Goal: Task Accomplishment & Management: Manage account settings

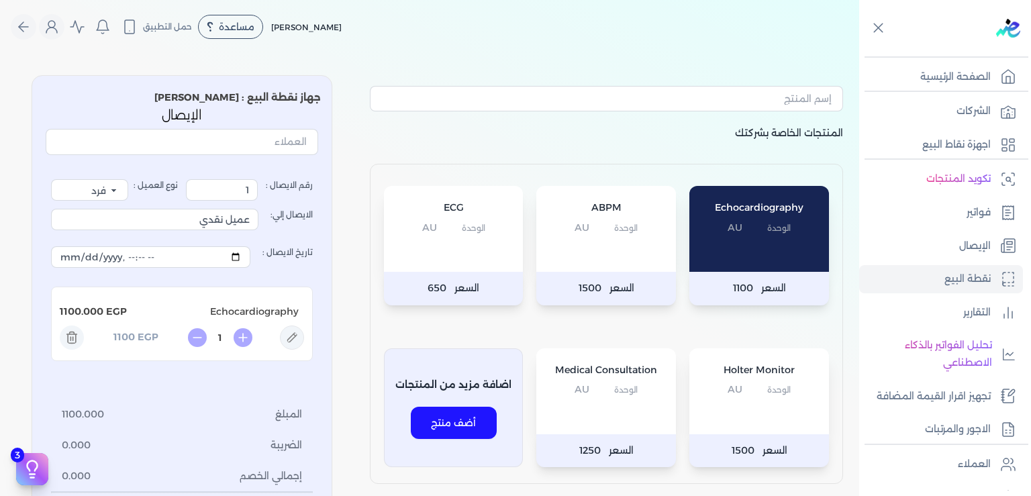
select select "EGP"
select select "EGS"
select select "B"
click at [965, 144] on p "اجهزة نقاط البيع" at bounding box center [956, 144] width 68 height 17
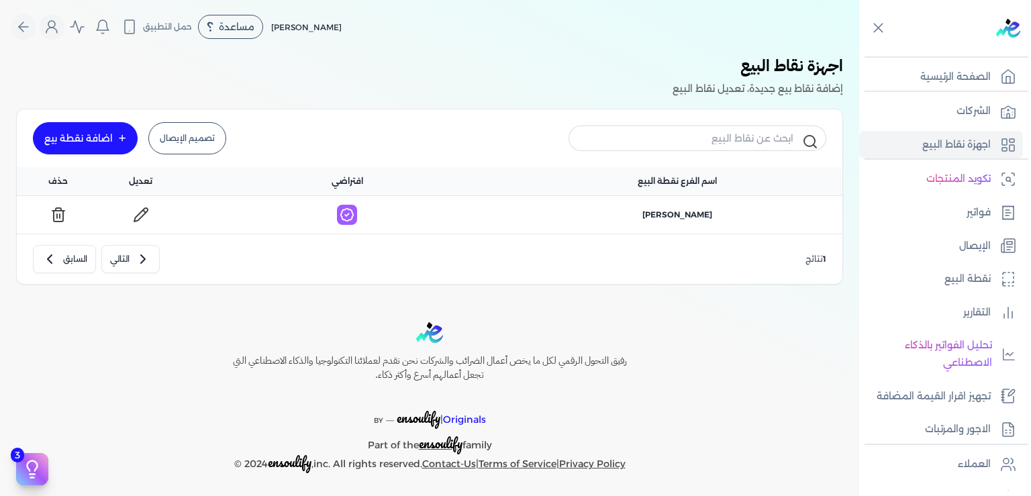
click at [206, 138] on link "تصميم الإيصال" at bounding box center [187, 138] width 78 height 32
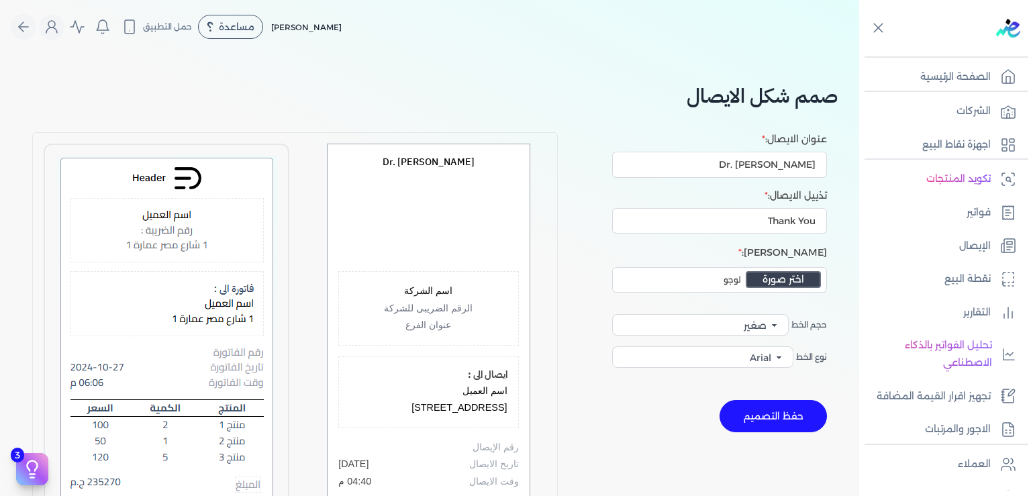
select select "Arial, sans-serif"
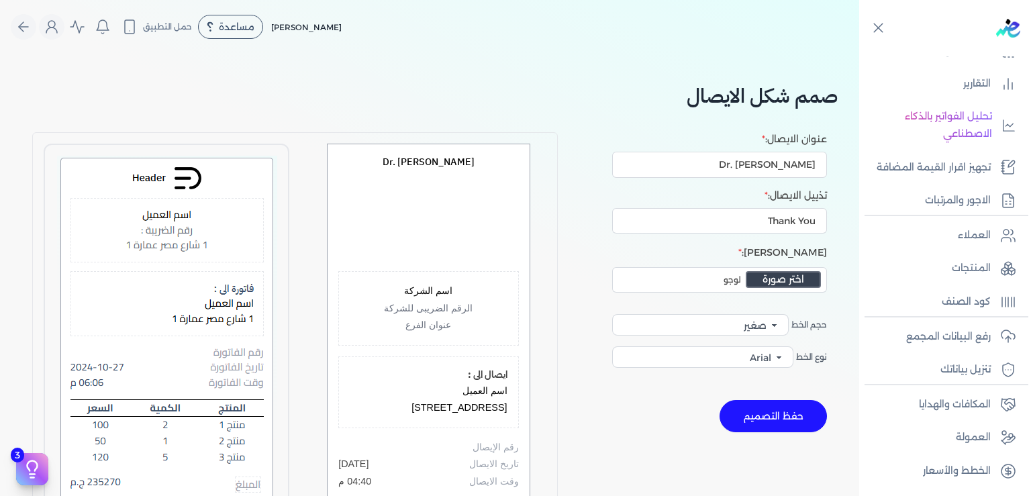
click at [68, 46] on nav "Toggle Navigation الاسعار العمولات مساعدة خدمة العملاء دليل المستخدم تسجيل الدخ…" at bounding box center [429, 27] width 859 height 54
click at [971, 239] on p "العملاء" at bounding box center [974, 235] width 33 height 17
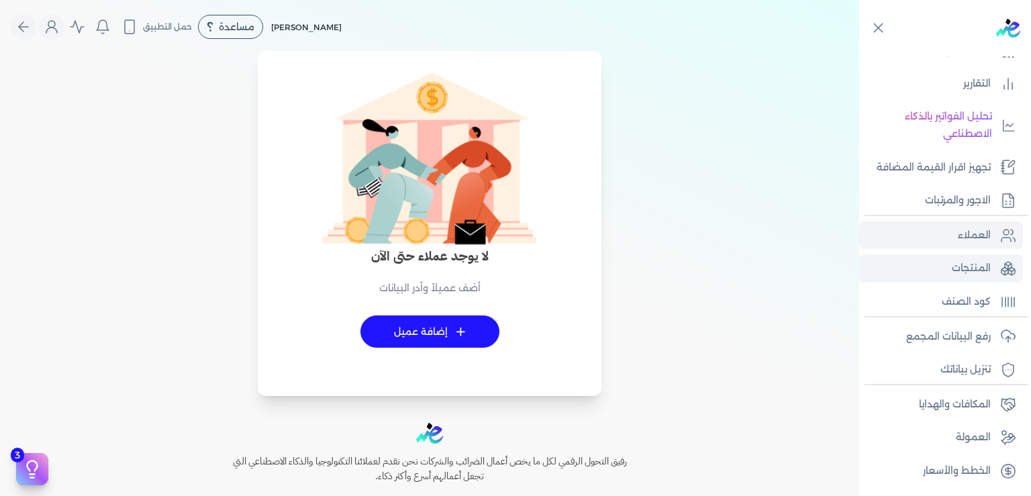
click at [957, 266] on p "المنتجات" at bounding box center [971, 268] width 39 height 17
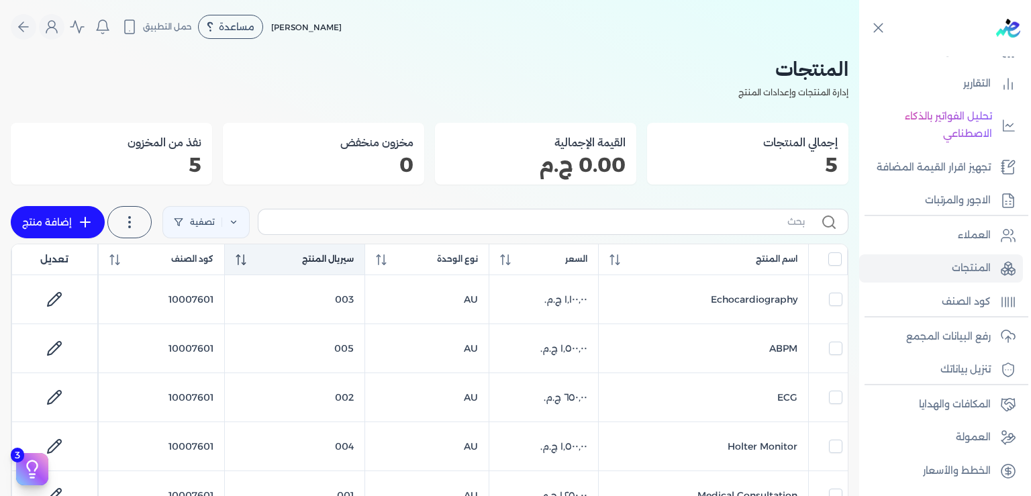
click at [246, 259] on icon at bounding box center [241, 259] width 11 height 11
checkbox input "false"
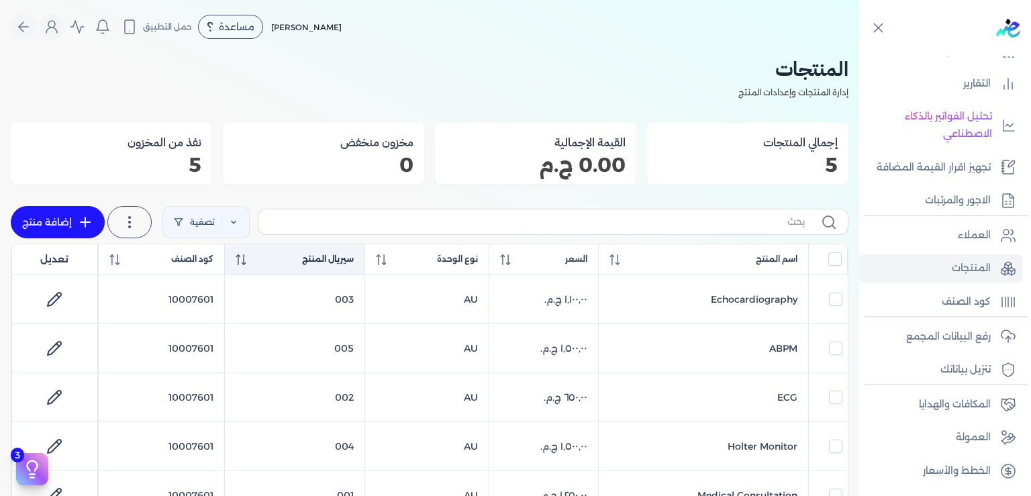
checkbox input "false"
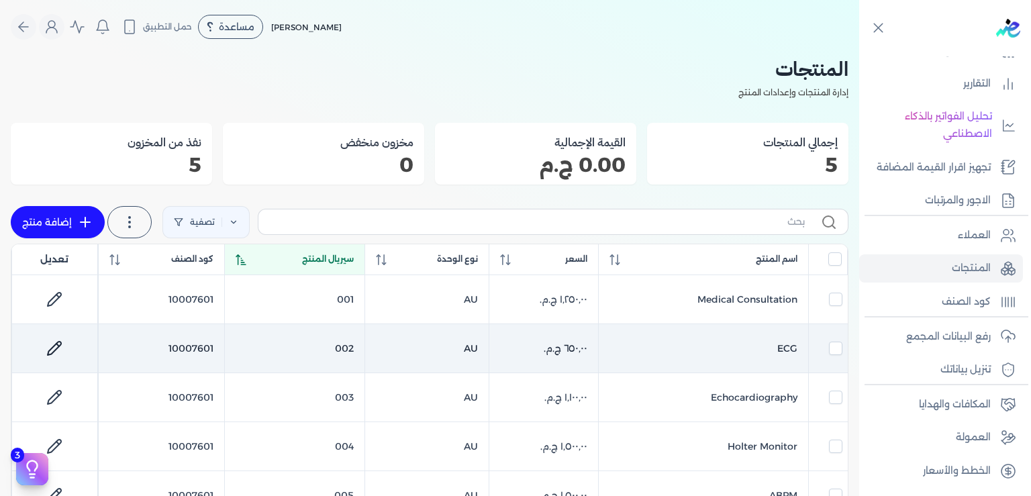
scroll to position [203, 0]
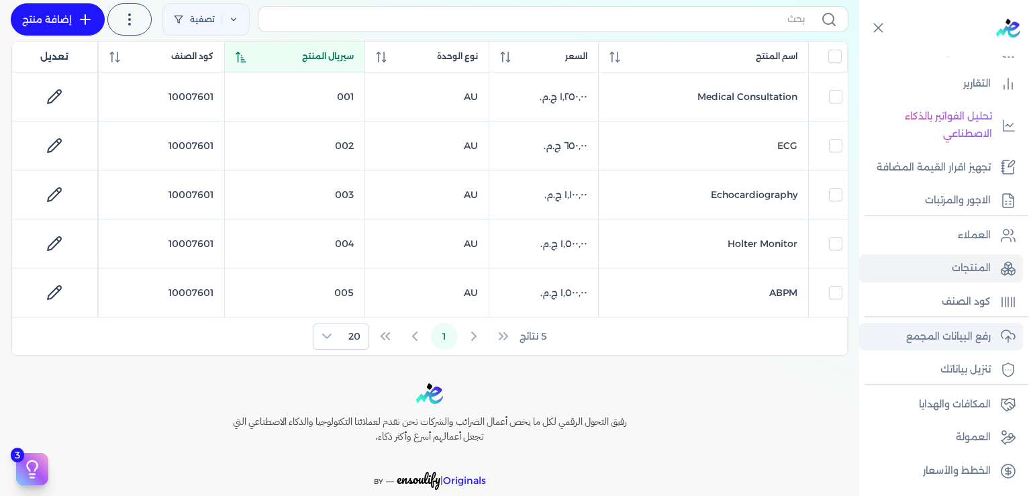
click at [966, 335] on p "رفع البيانات المجمع" at bounding box center [948, 336] width 85 height 17
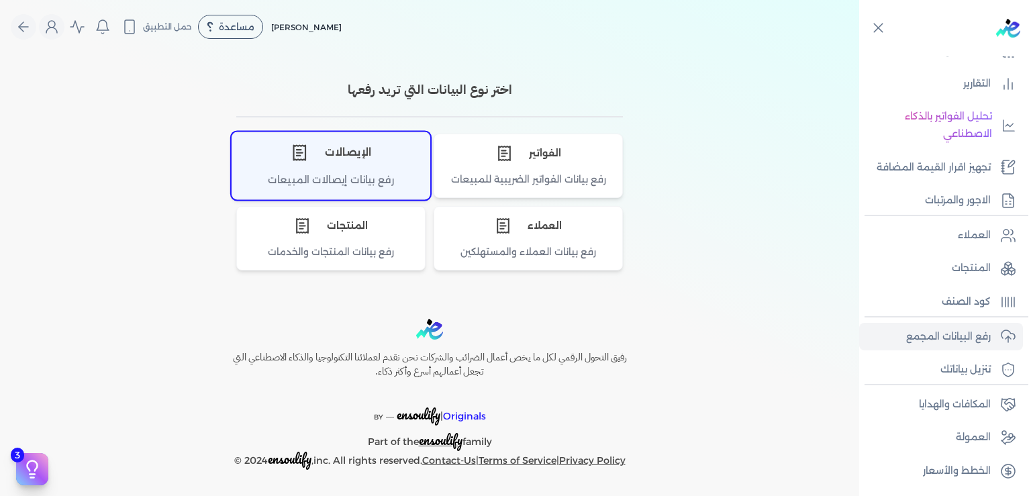
click at [324, 165] on div "الإيصالات" at bounding box center [330, 152] width 197 height 40
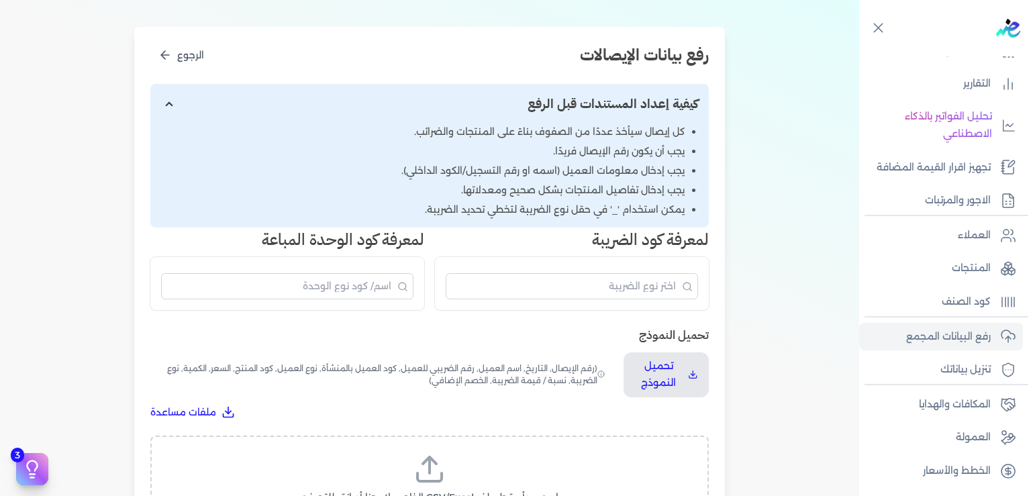
scroll to position [203, 0]
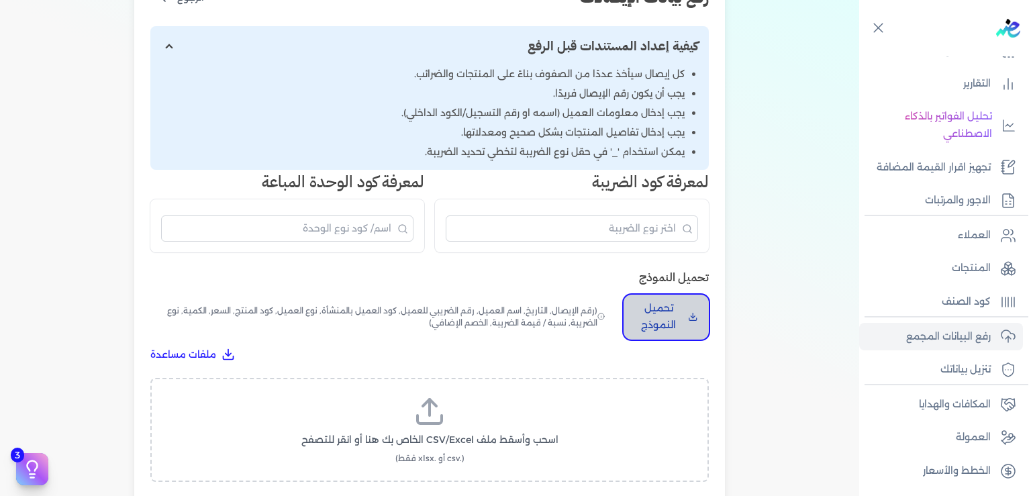
click at [696, 313] on icon "تحميل النموذج" at bounding box center [693, 316] width 10 height 13
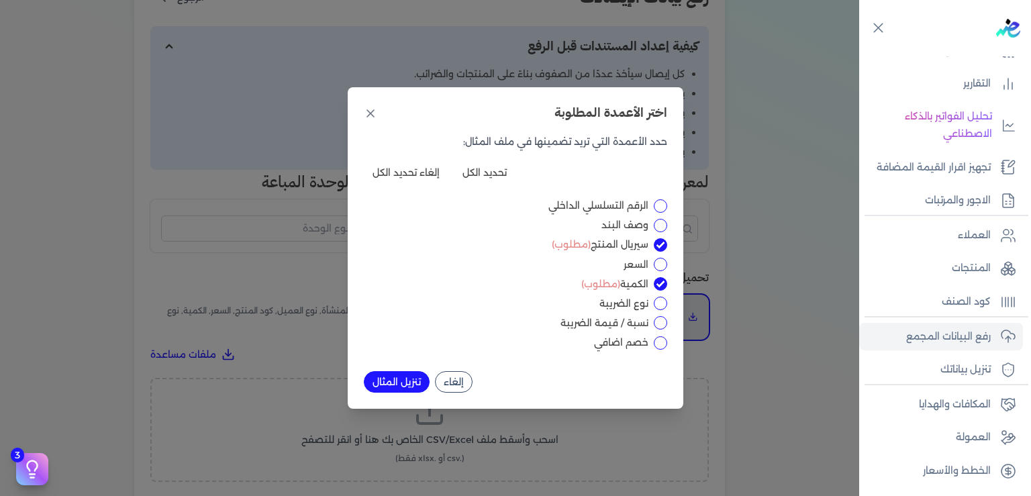
scroll to position [0, 0]
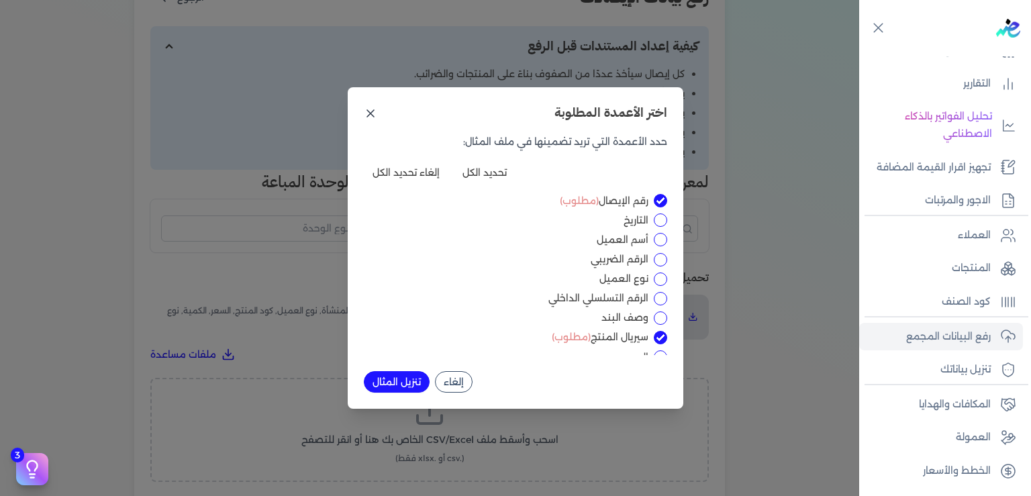
click at [366, 114] on icon at bounding box center [370, 113] width 13 height 13
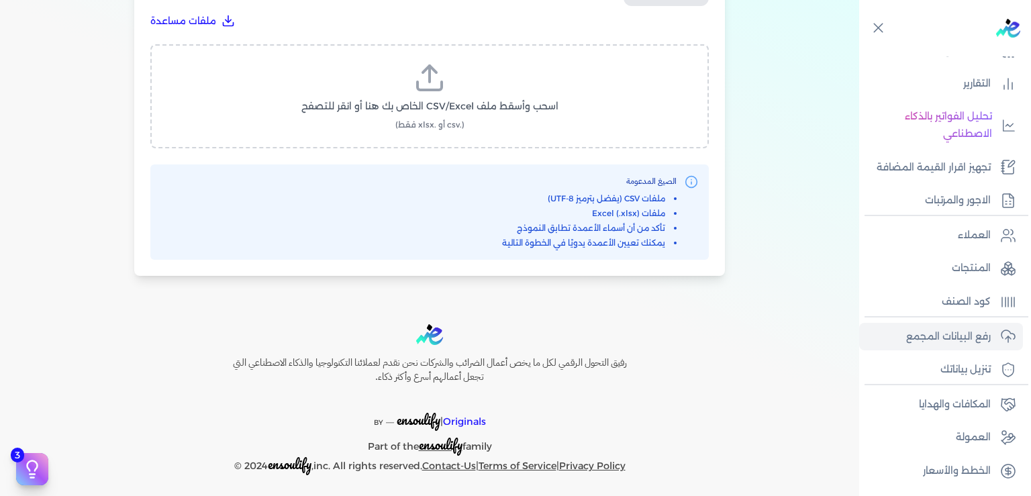
scroll to position [540, 0]
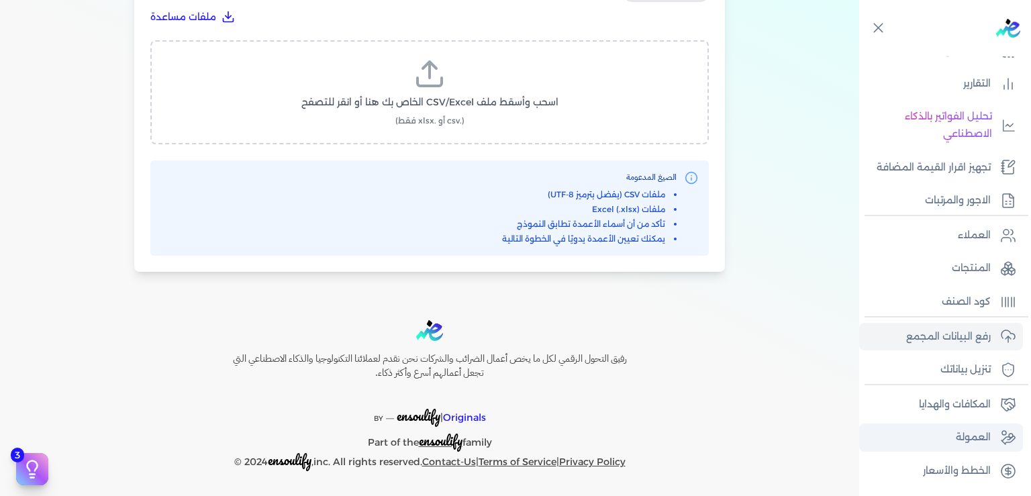
click at [970, 436] on p "العمولة" at bounding box center [973, 437] width 35 height 17
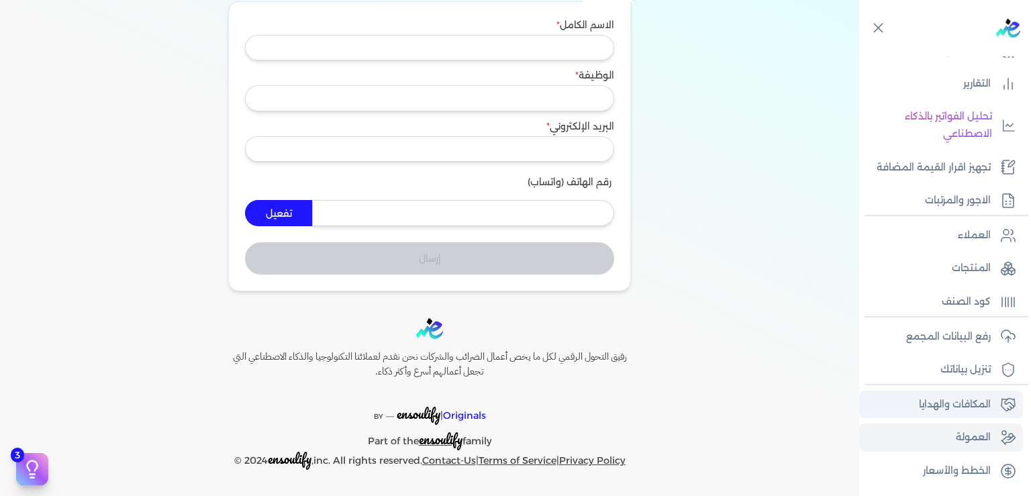
scroll to position [161, 0]
click at [956, 404] on p "المكافات والهدايا" at bounding box center [955, 404] width 72 height 17
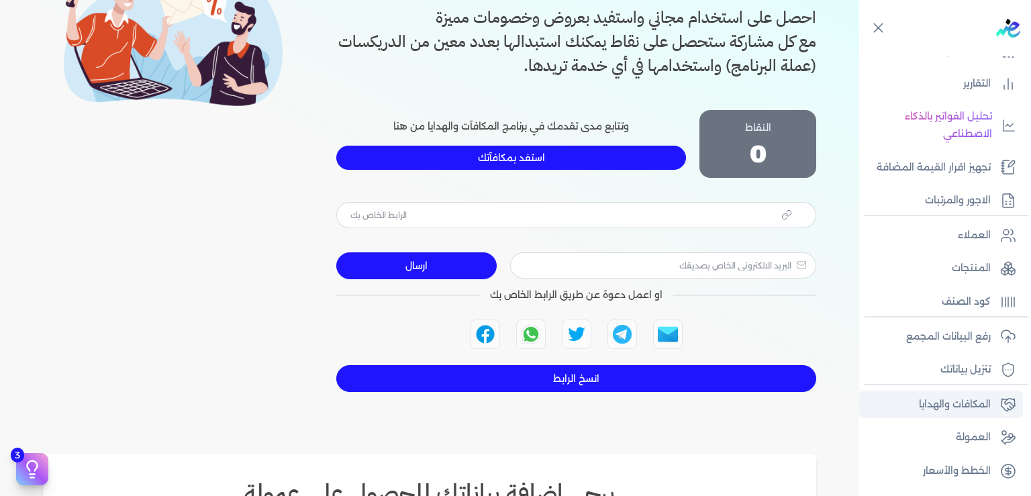
type input "https://app.edariba.com?ref=4slhrv"
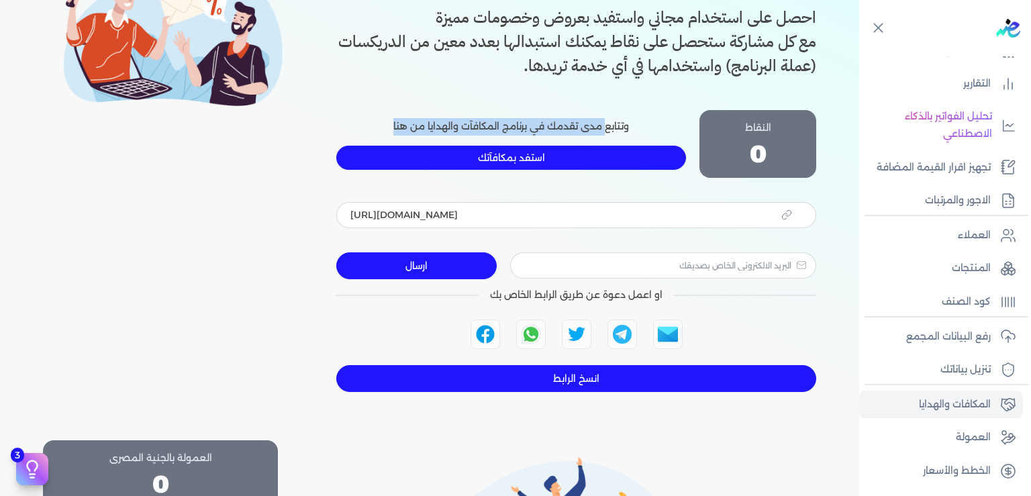
drag, startPoint x: 612, startPoint y: 130, endPoint x: 430, endPoint y: 146, distance: 183.3
click at [430, 146] on div "وتتابع مدى تقدمك في برنامج المكافآت والهدايا من هنا استفد بمكافآتك" at bounding box center [511, 144] width 350 height 52
click at [960, 372] on p "تنزيل بياناتك" at bounding box center [965, 369] width 50 height 17
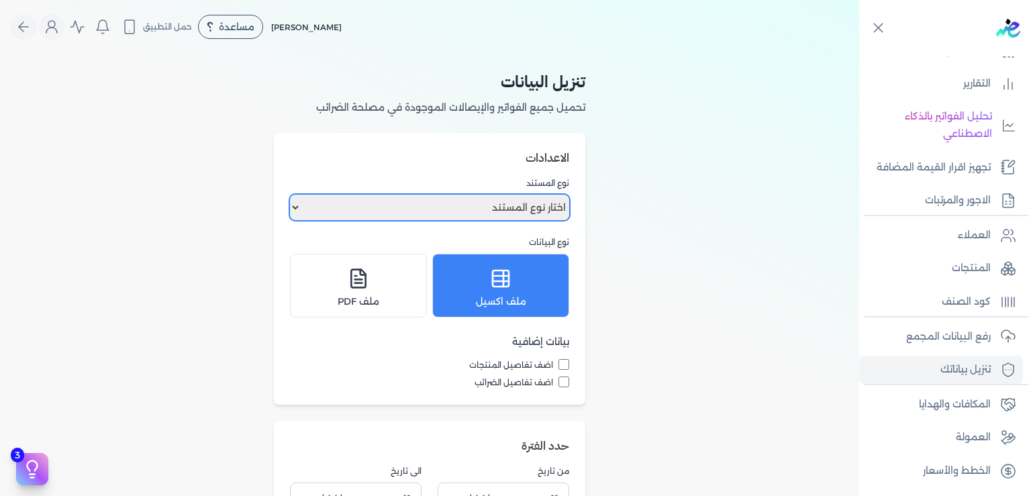
click at [290, 195] on select "اختار نوع المستند فواتير الإيصالات" at bounding box center [429, 208] width 279 height 26
select select "invoices"
click option "فواتير" at bounding box center [0, 0] width 0 height 0
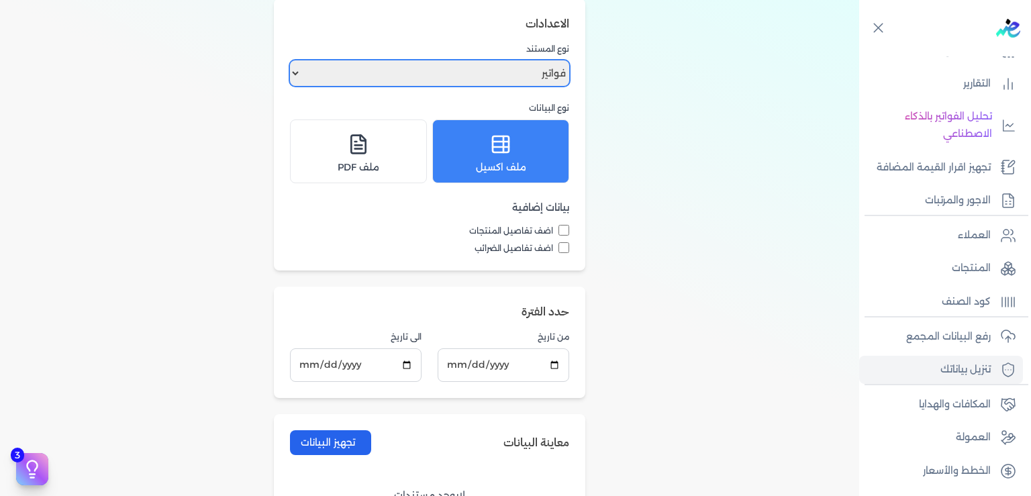
scroll to position [203, 0]
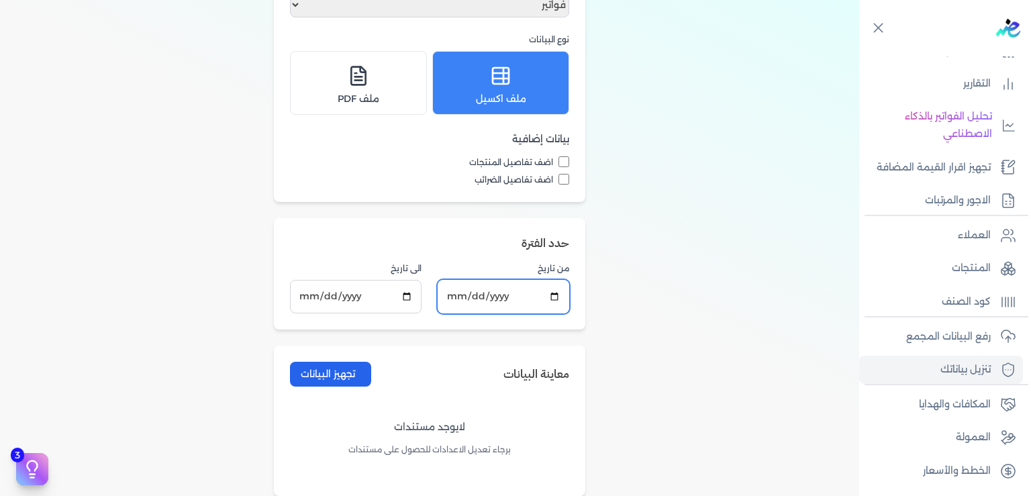
click at [460, 295] on input "2025-07-25" at bounding box center [504, 296] width 132 height 33
type input "2025-01-25"
click at [686, 198] on div "تنزيل البيانات تحميل جميع الفواتير والإيصالات الموجودة في مصلحة الضرائب الاعداد…" at bounding box center [429, 224] width 859 height 747
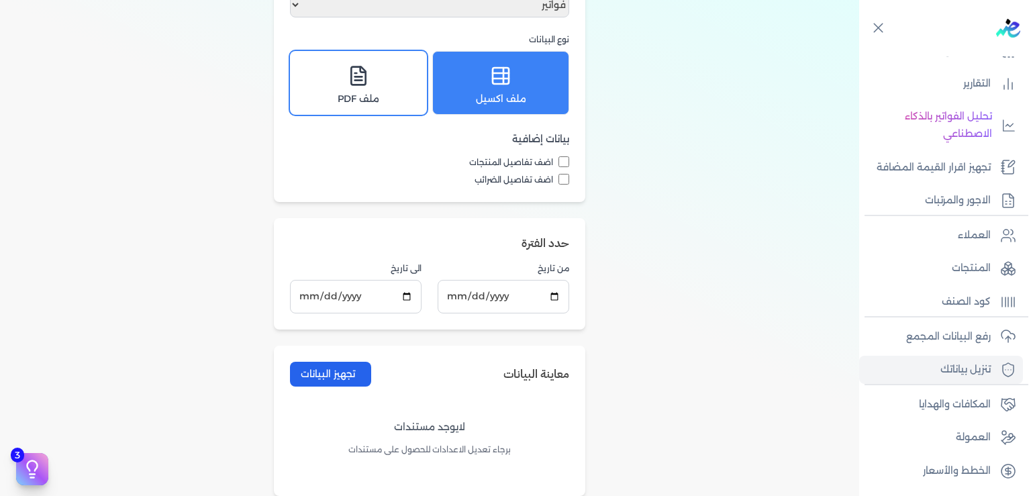
click at [385, 93] on div "ملف PDF" at bounding box center [358, 83] width 119 height 46
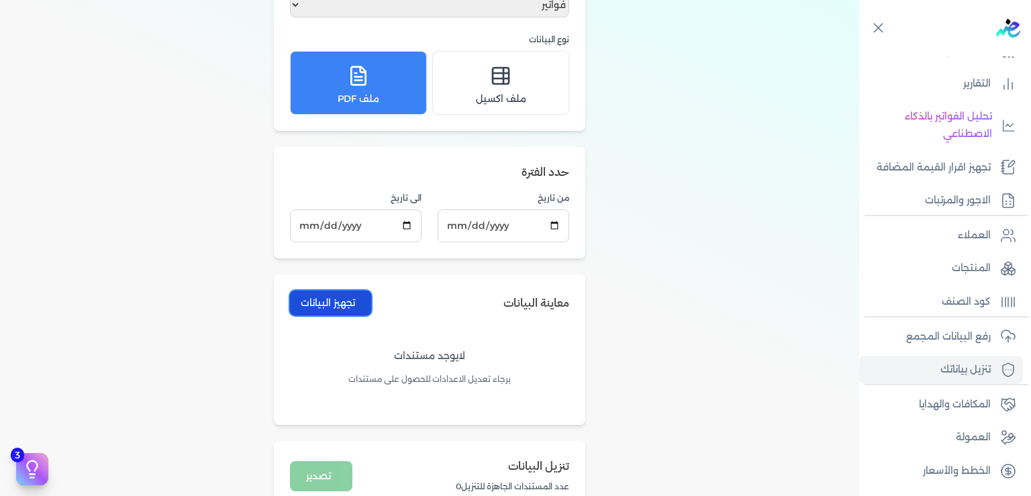
click at [342, 305] on button "تجهيز البيانات" at bounding box center [330, 303] width 81 height 25
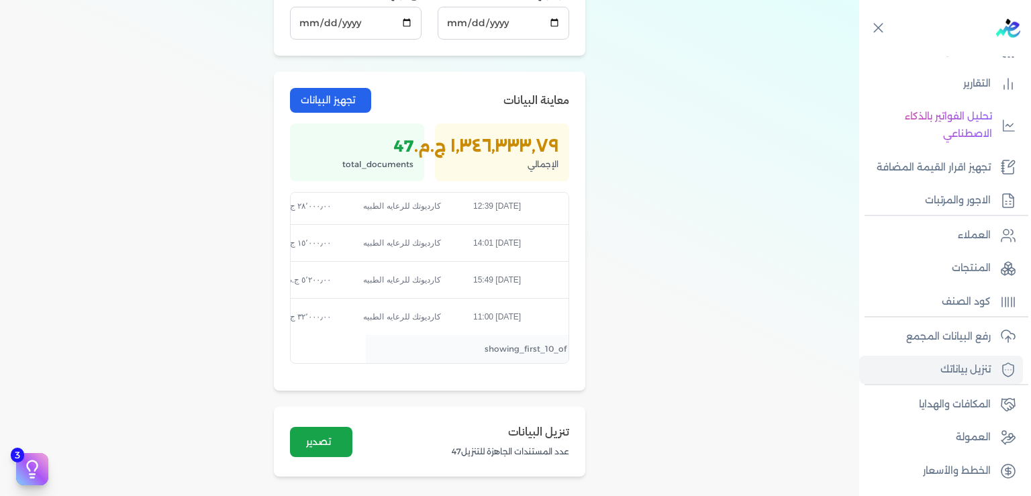
scroll to position [264, -75]
click at [703, 291] on div "تنزيل البيانات تحميل جميع الفواتير والإيصالات الموجودة في مصلحة الضرائب الاعداد…" at bounding box center [429, 70] width 859 height 844
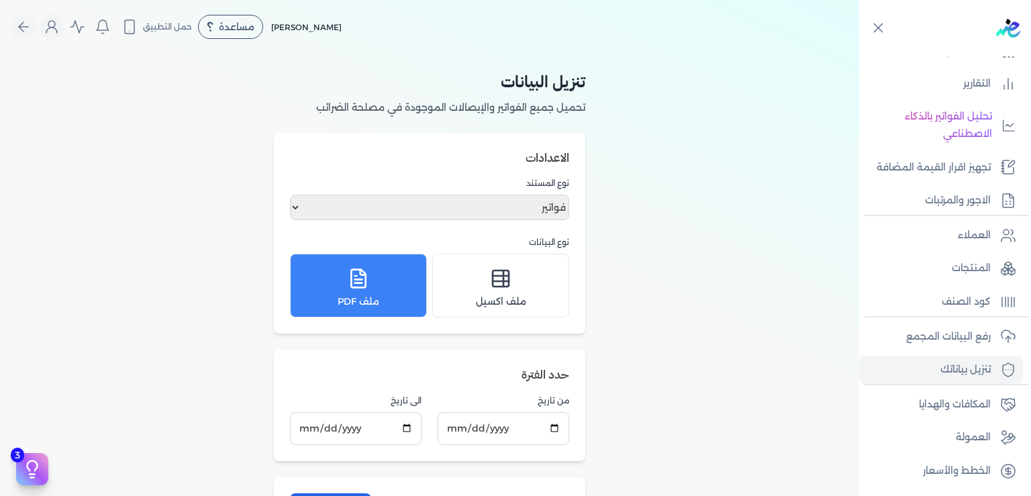
scroll to position [198, 0]
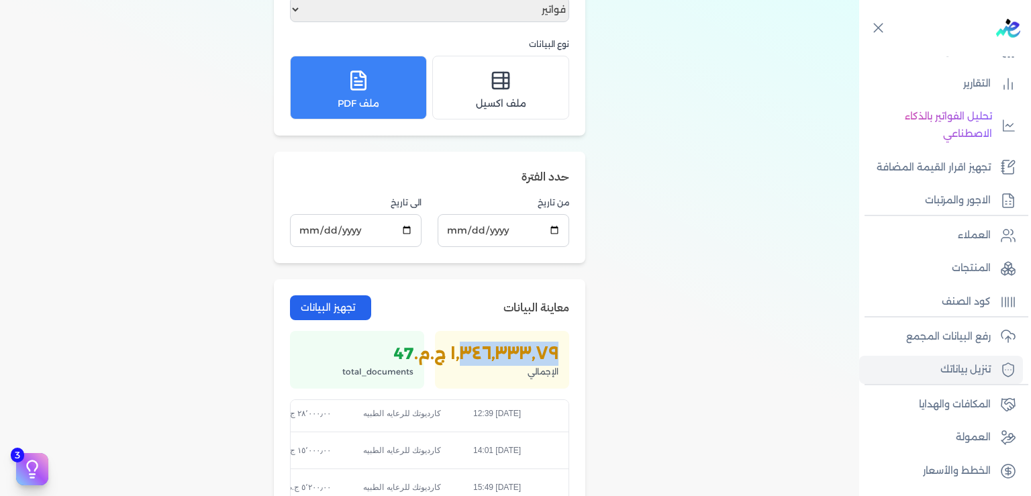
drag, startPoint x: 466, startPoint y: 345, endPoint x: 603, endPoint y: 349, distance: 136.3
click at [601, 349] on div "تنزيل البيانات تحميل جميع الفواتير والإيصالات الموجودة في مصلحة الضرائب الاعداد…" at bounding box center [430, 278] width 344 height 844
click at [690, 272] on div "تنزيل البيانات تحميل جميع الفواتير والإيصالات الموجودة في مصلحة الضرائب الاعداد…" at bounding box center [429, 278] width 859 height 844
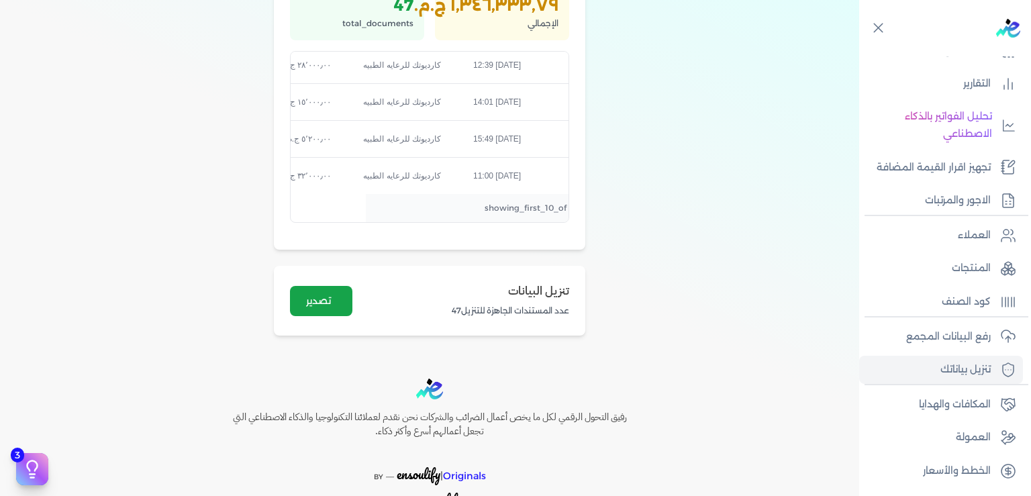
scroll to position [604, 0]
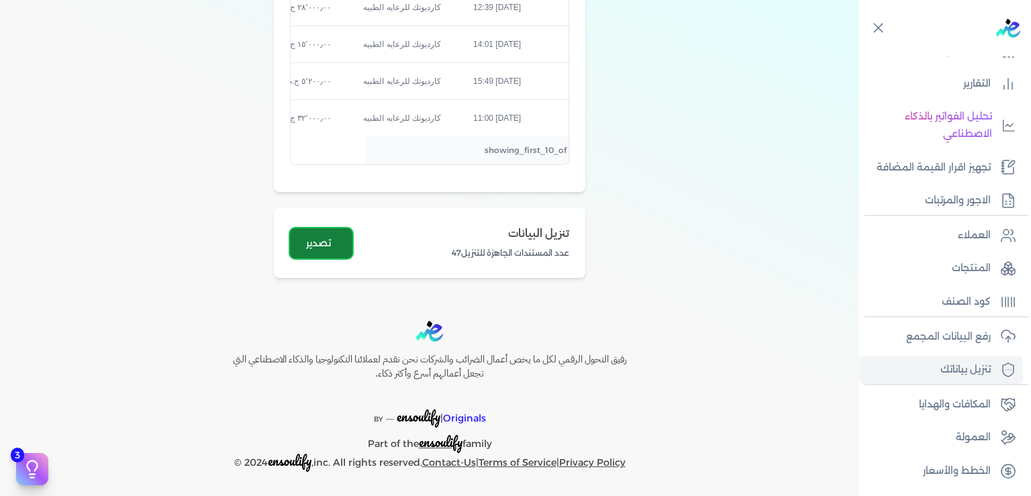
click at [318, 245] on button "تصدير" at bounding box center [321, 243] width 62 height 30
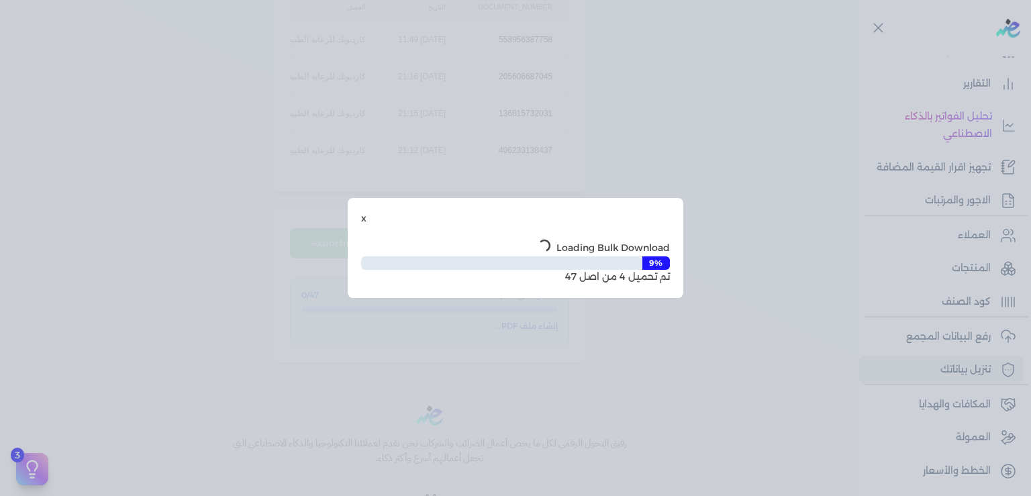
click at [364, 219] on button "x" at bounding box center [363, 218] width 5 height 14
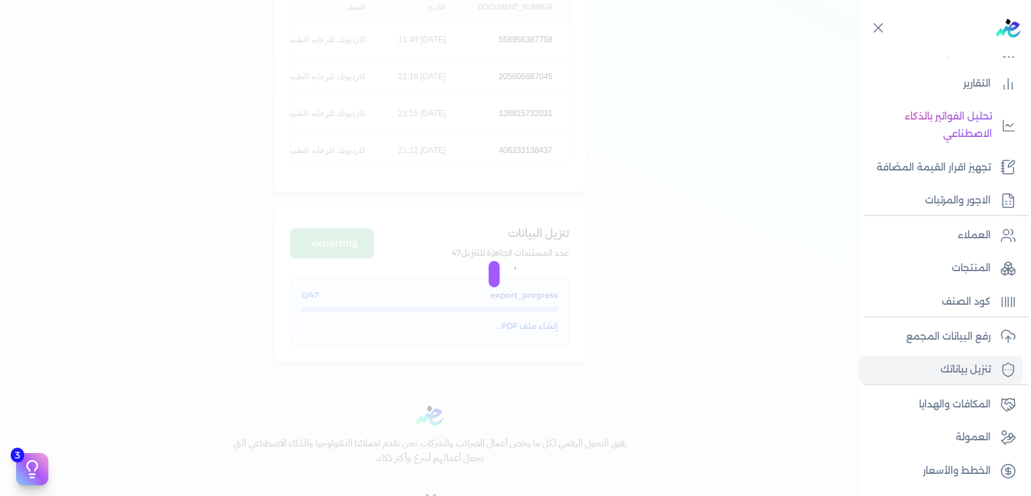
click at [652, 275] on div at bounding box center [515, 248] width 1031 height 496
click at [983, 75] on p "التقارير" at bounding box center [977, 83] width 28 height 17
